Goal: Task Accomplishment & Management: Manage account settings

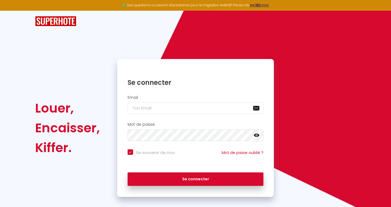
click at [142, 106] on input "email" at bounding box center [196, 108] width 136 height 12
type input "d"
checkbox input "true"
type input "do"
checkbox input "true"
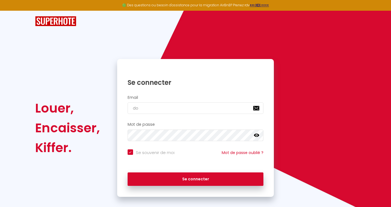
type input "dom"
checkbox input "true"
type input "doma"
checkbox input "true"
type input "domai"
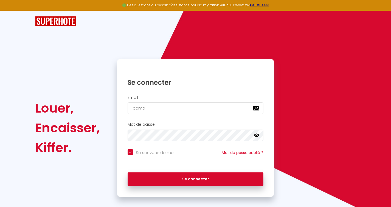
checkbox input "true"
type input "domain"
checkbox input "true"
type input "domaine"
checkbox input "true"
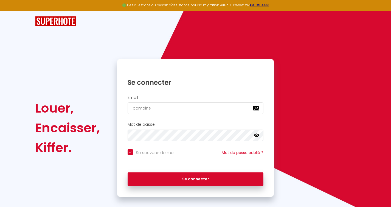
type input "domaines"
checkbox input "true"
type input "domainesd"
checkbox input "true"
type input "domainesde"
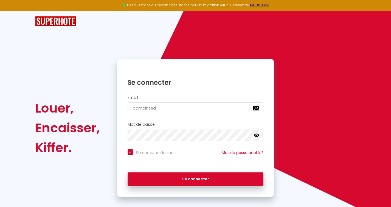
checkbox input "true"
type input "domainesdes"
checkbox input "true"
type input "domainesdesc"
checkbox input "true"
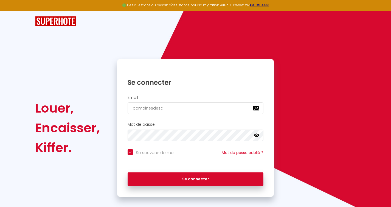
type input "domainesdesce"
checkbox input "true"
type input "domainesdescev"
checkbox input "true"
type input "domainesdesceve"
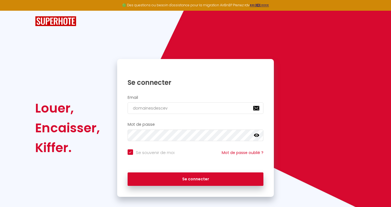
checkbox input "true"
type input "domainesdesceven"
checkbox input "true"
type input "domainesdescevenn"
checkbox input "true"
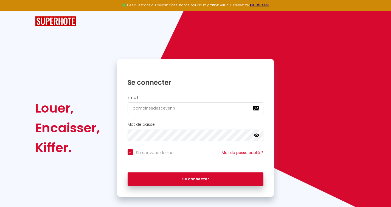
type input "domainesdescevenne"
checkbox input "true"
type input "domainesdescevennes"
checkbox input "true"
type input "domainesdescevennes@"
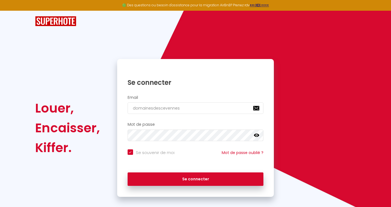
checkbox input "true"
type input "domainesdescevennes@g"
checkbox input "true"
type input "domainesdescevennes@gm"
checkbox input "true"
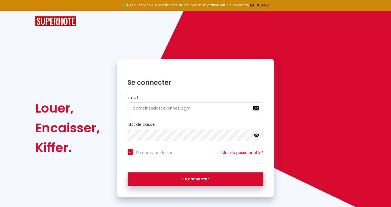
type input "domainesdescevennes@gma"
checkbox input "true"
type input "domainesdescevennes@gmai"
checkbox input "true"
type input "[EMAIL_ADDRESS]"
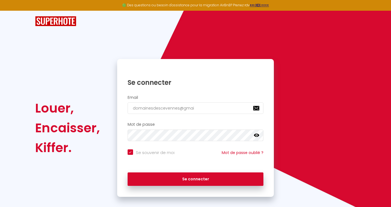
checkbox input "true"
type input "[EMAIL_ADDRESS]."
checkbox input "true"
type input "domainesdescevennes@gmail.c"
checkbox input "true"
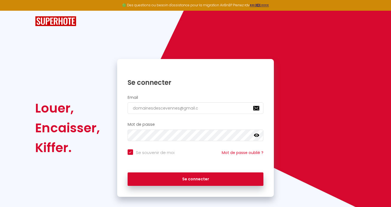
type input "[EMAIL_ADDRESS][DOMAIN_NAME]"
checkbox input "true"
type input "[EMAIL_ADDRESS][DOMAIN_NAME]"
checkbox input "true"
type input "[EMAIL_ADDRESS][DOMAIN_NAME]"
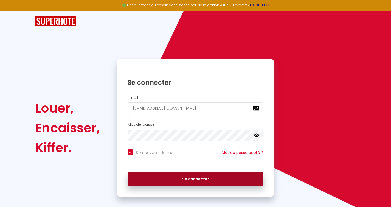
click at [199, 177] on button "Se connecter" at bounding box center [196, 179] width 136 height 14
checkbox input "true"
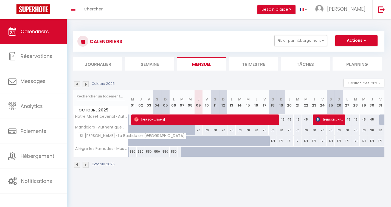
click at [83, 138] on span "St [PERSON_NAME] · La Bastide en [GEOGRAPHIC_DATA]" at bounding box center [132, 136] width 109 height 7
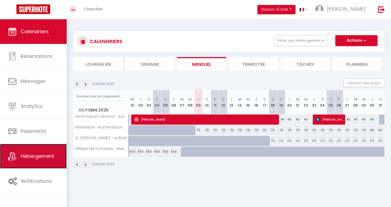
click at [30, 155] on span "Hébergement" at bounding box center [38, 156] width 34 height 7
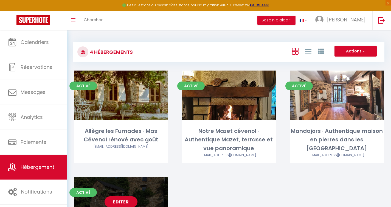
click at [120, 192] on div "Editer" at bounding box center [121, 201] width 94 height 49
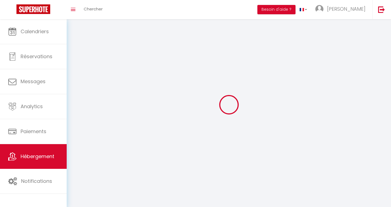
select select "1"
select select
select select "28"
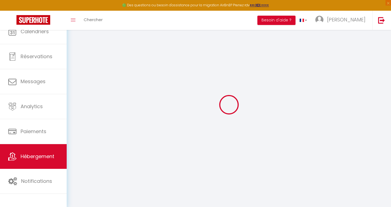
select select
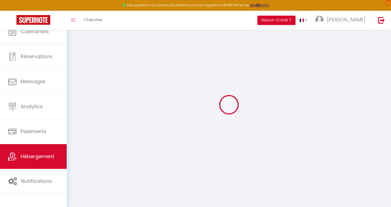
select select
checkbox input "false"
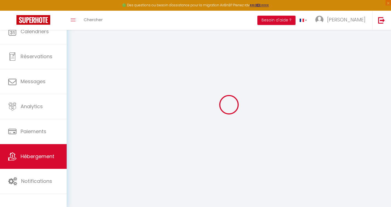
select select
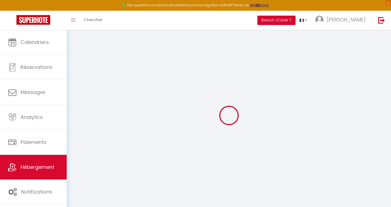
select select
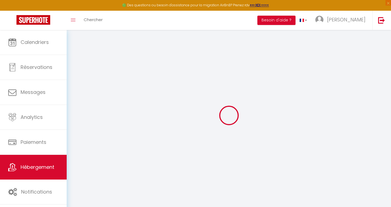
select select
checkbox input "false"
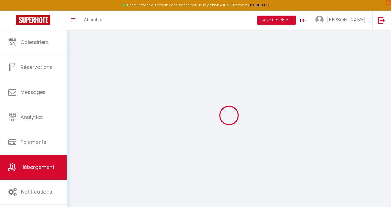
select select
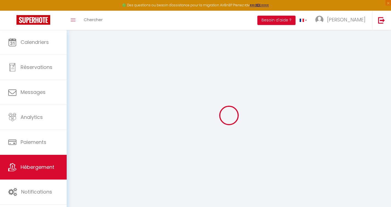
select select
checkbox input "false"
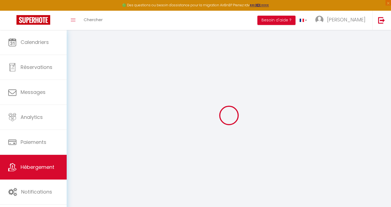
checkbox input "false"
select select
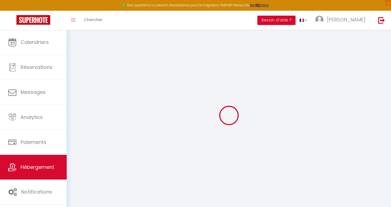
select select
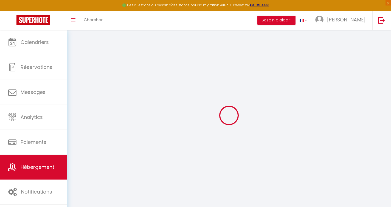
checkbox input "false"
select select
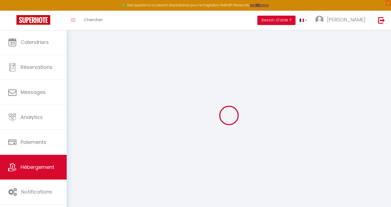
select select
type input "St [PERSON_NAME] · La Bastide en [GEOGRAPHIC_DATA]"
type input "[GEOGRAPHIC_DATA]"
type input "Dutilleux"
type input "[STREET_ADDRESS]"
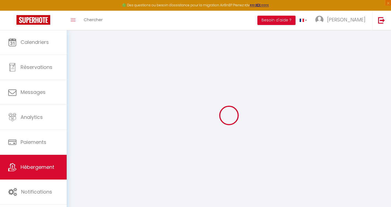
type input "48169"
type input "Saint [PERSON_NAME]"
select select "houses"
select select "10"
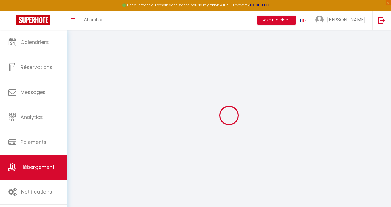
select select "4"
type input "208"
type input "150"
type input "3000"
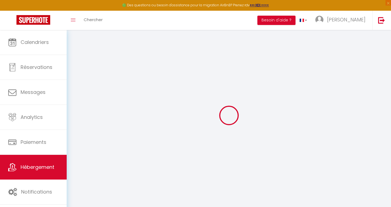
select select
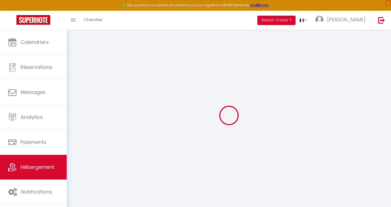
type input "[STREET_ADDRESS]"
type input "48160"
type input "[GEOGRAPHIC_DATA]"
type input "[EMAIL_ADDRESS][DOMAIN_NAME]"
select select
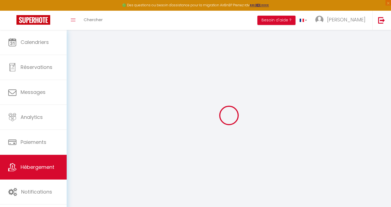
checkbox input "false"
type input "0"
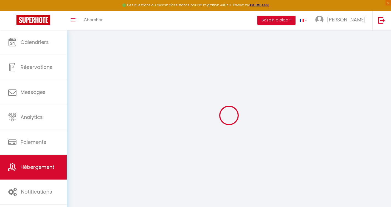
type input "0"
select select "+ 23 %"
select select "+ 21 %"
select select "16626-1447996013298254072"
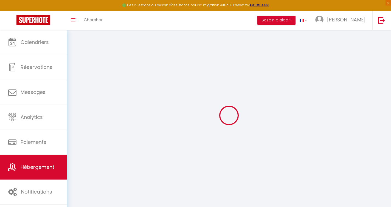
select select
checkbox input "false"
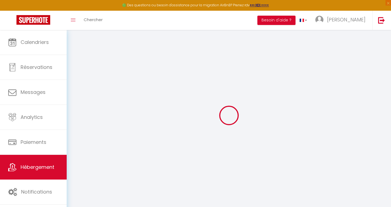
checkbox input "false"
select select "well_reviewed_guests"
select select "EUR"
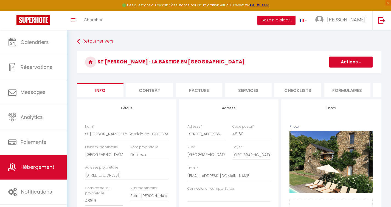
click at [378, 91] on li "Plateformes" at bounding box center [396, 89] width 47 height 13
select select
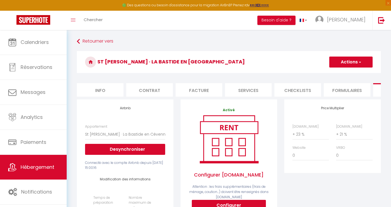
click at [377, 88] on li "Plateformes" at bounding box center [396, 89] width 47 height 13
click at [149, 90] on li "Contrat" at bounding box center [149, 89] width 47 height 13
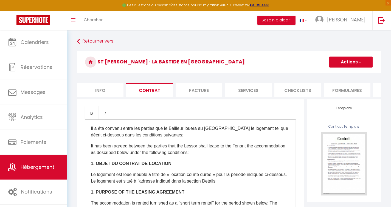
click at [248, 89] on li "Services" at bounding box center [248, 89] width 47 height 13
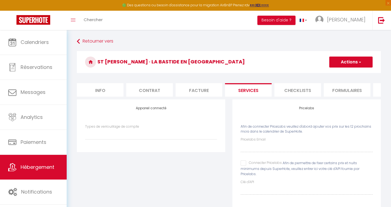
select select
click at [293, 94] on li "Checklists" at bounding box center [297, 89] width 47 height 13
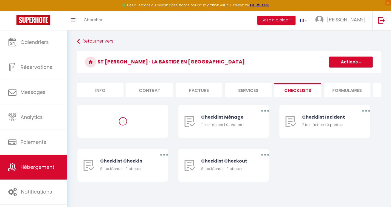
click at [102, 86] on li "Info" at bounding box center [100, 89] width 47 height 13
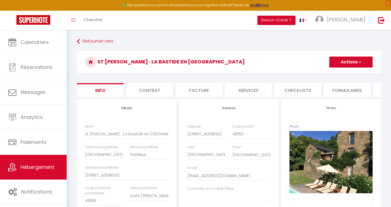
select select
checkbox input "false"
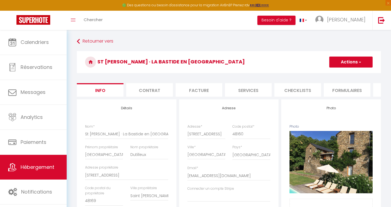
checkbox input "false"
click at [205, 88] on li "Facture" at bounding box center [199, 89] width 47 height 13
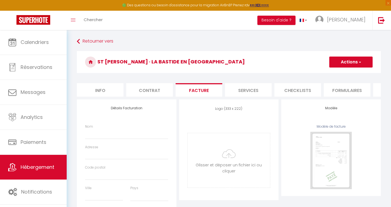
select select
click at [258, 90] on li "Services" at bounding box center [248, 89] width 47 height 13
select select
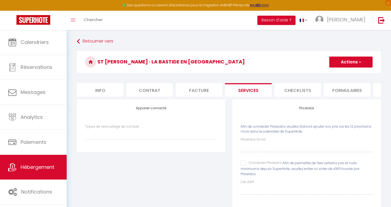
click at [376, 89] on li "Plateformes" at bounding box center [396, 89] width 47 height 13
select select
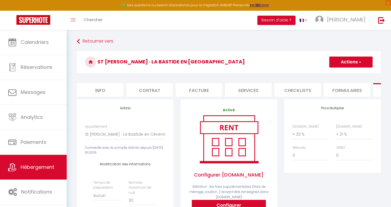
click at [376, 89] on li "Plateformes" at bounding box center [396, 89] width 47 height 13
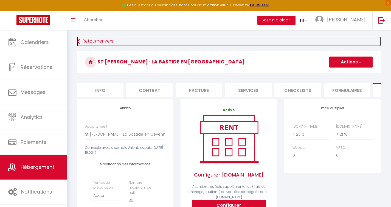
click at [79, 41] on icon at bounding box center [78, 41] width 3 height 10
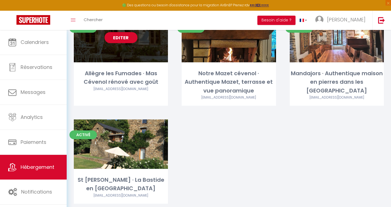
scroll to position [74, 0]
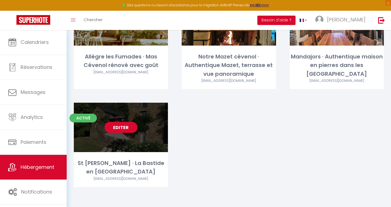
click at [121, 125] on link "Editer" at bounding box center [121, 127] width 33 height 11
select select "3"
select select "2"
select select "1"
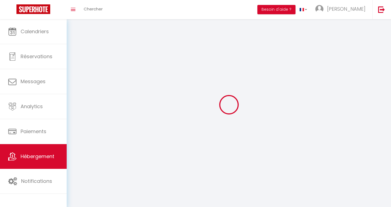
select select
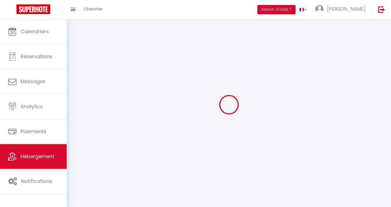
checkbox input "false"
select select
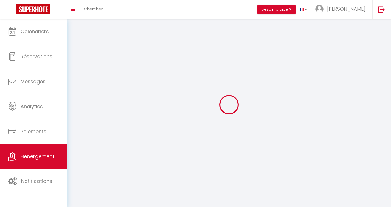
select select
select select "1"
select select
select select "28"
select select
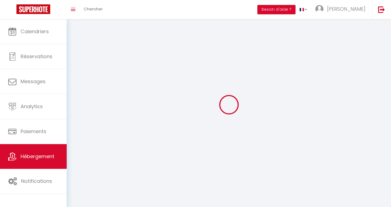
select select
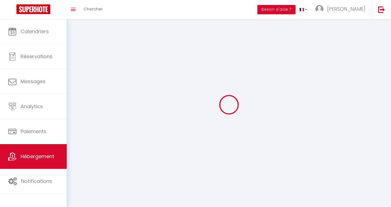
checkbox input "false"
select select
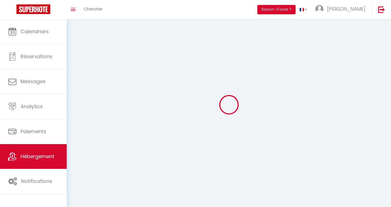
select select
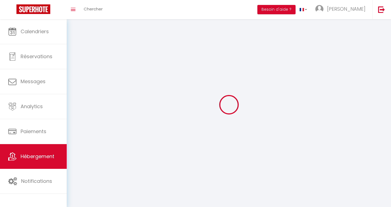
select select
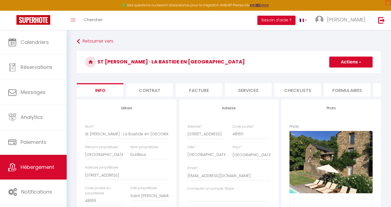
click at [148, 91] on li "Contrat" at bounding box center [149, 89] width 47 height 13
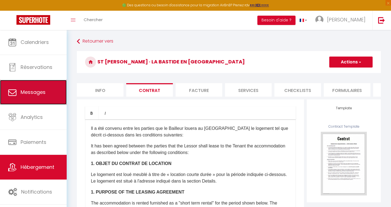
click at [29, 94] on span "Messages" at bounding box center [33, 92] width 25 height 7
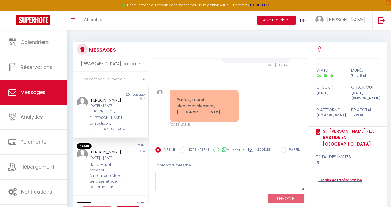
scroll to position [8, 0]
